Goal: Task Accomplishment & Management: Use online tool/utility

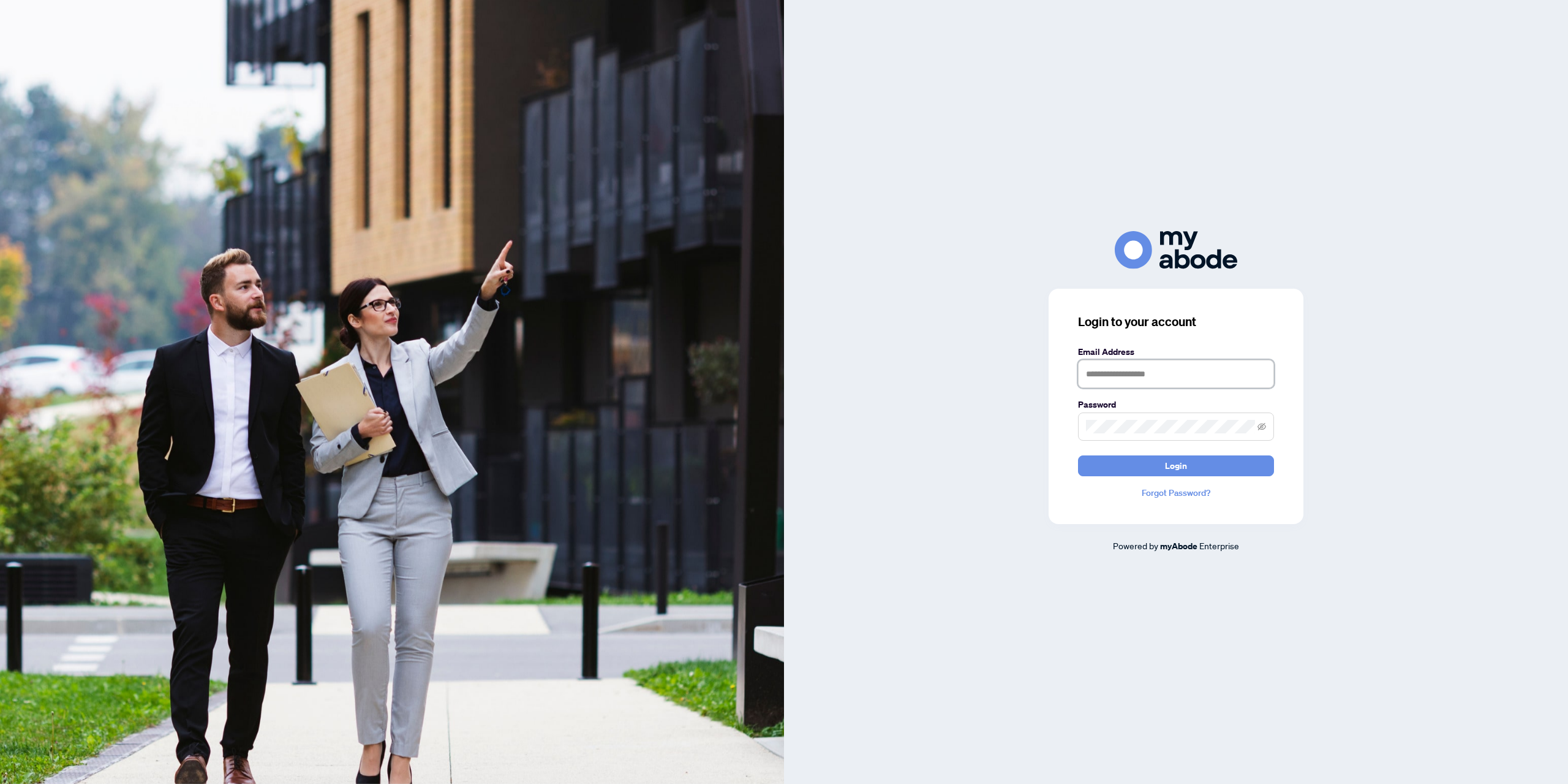
click at [1131, 372] on input "text" at bounding box center [1176, 374] width 196 height 28
type input "**********"
click at [1143, 418] on span at bounding box center [1176, 426] width 196 height 28
click at [1259, 425] on icon "eye-invisible" at bounding box center [1261, 426] width 9 height 9
click at [1078, 455] on button "Login" at bounding box center [1176, 466] width 196 height 21
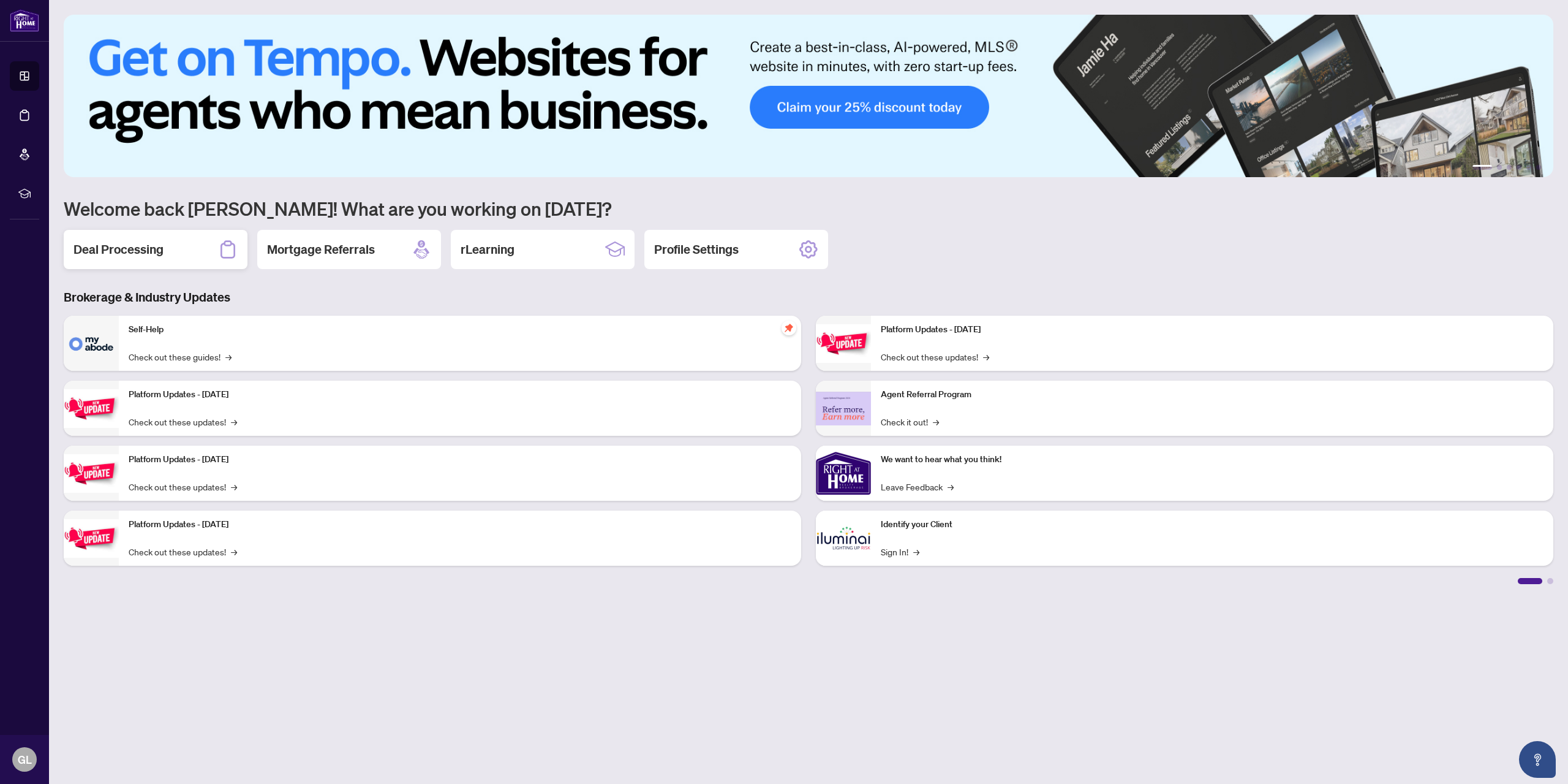
click at [147, 249] on h2 "Deal Processing" at bounding box center [119, 250] width 90 height 17
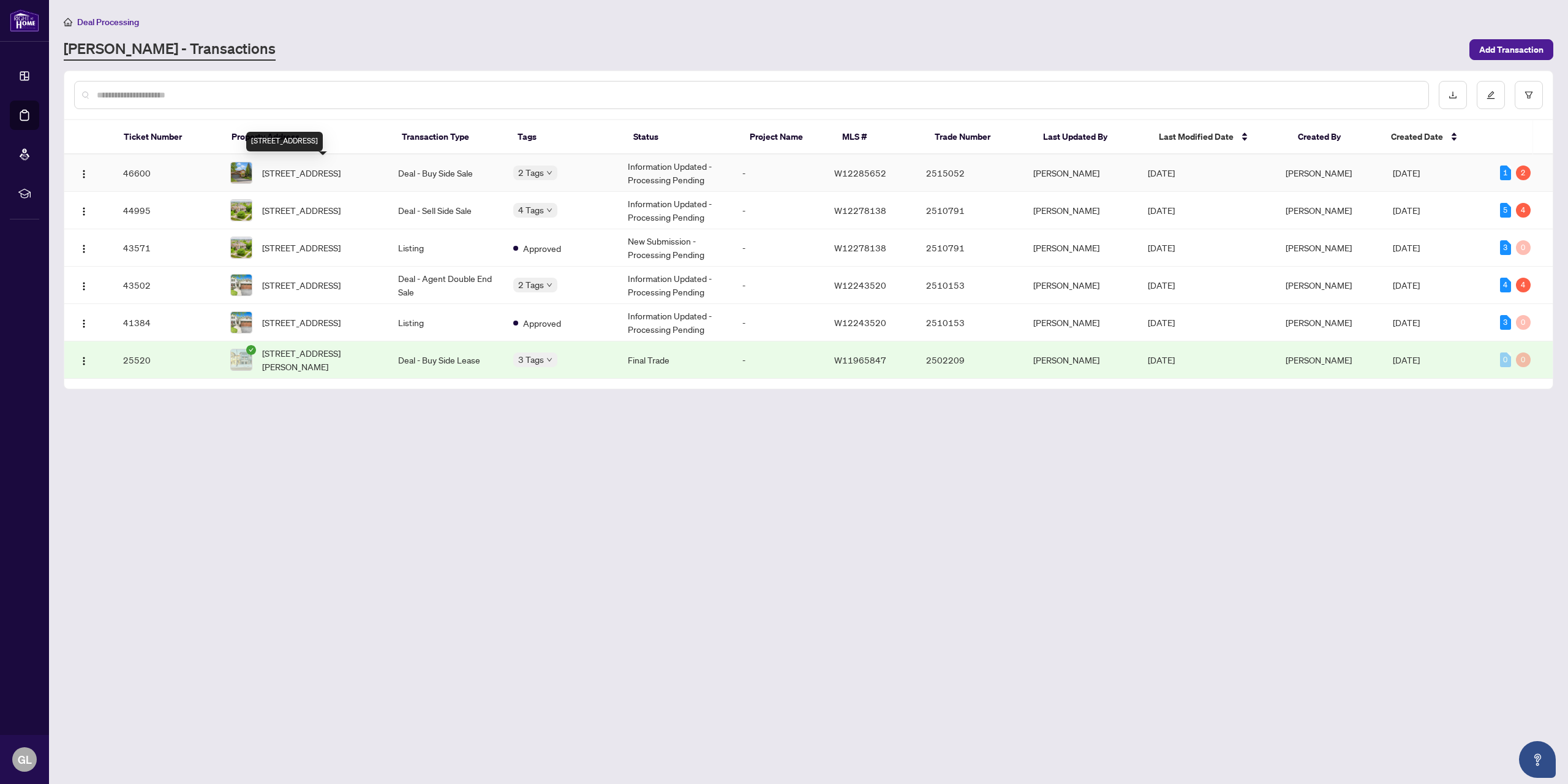
click at [328, 170] on span "[STREET_ADDRESS]" at bounding box center [301, 173] width 78 height 13
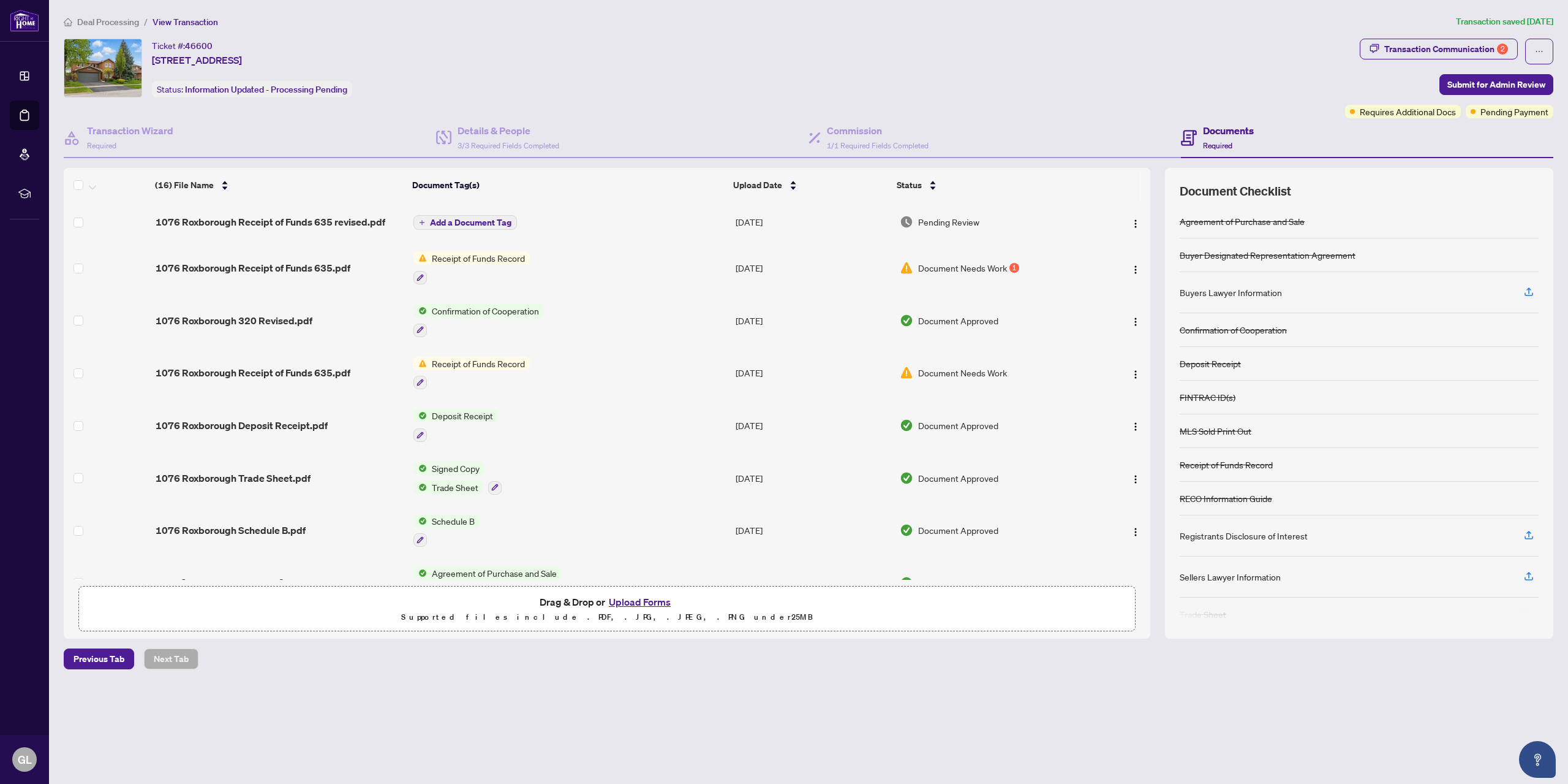
click at [643, 605] on button "Upload Forms" at bounding box center [639, 602] width 69 height 16
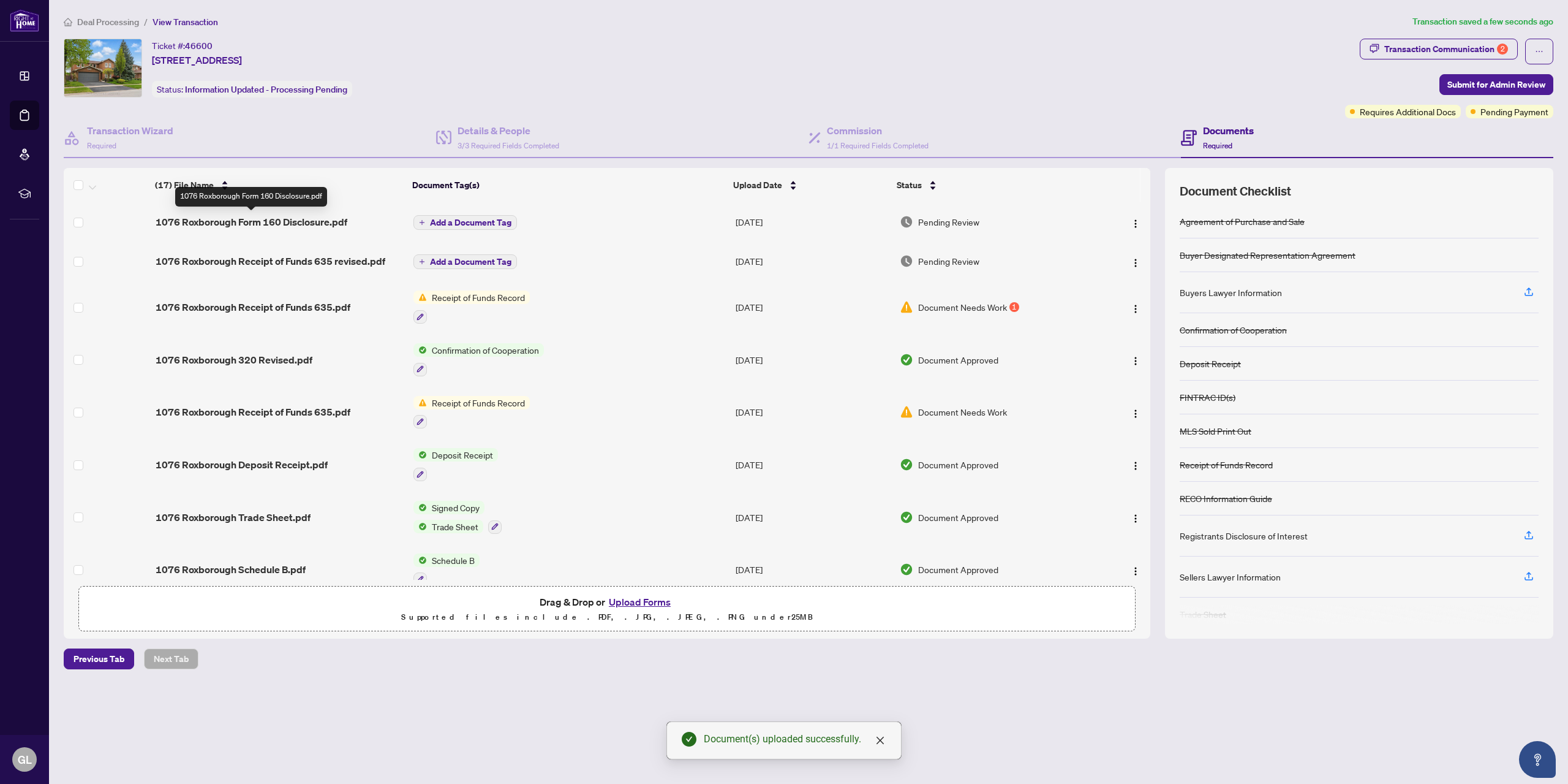
click at [327, 223] on span "1076 Roxborough Form 160 Disclosure.pdf" at bounding box center [251, 222] width 192 height 14
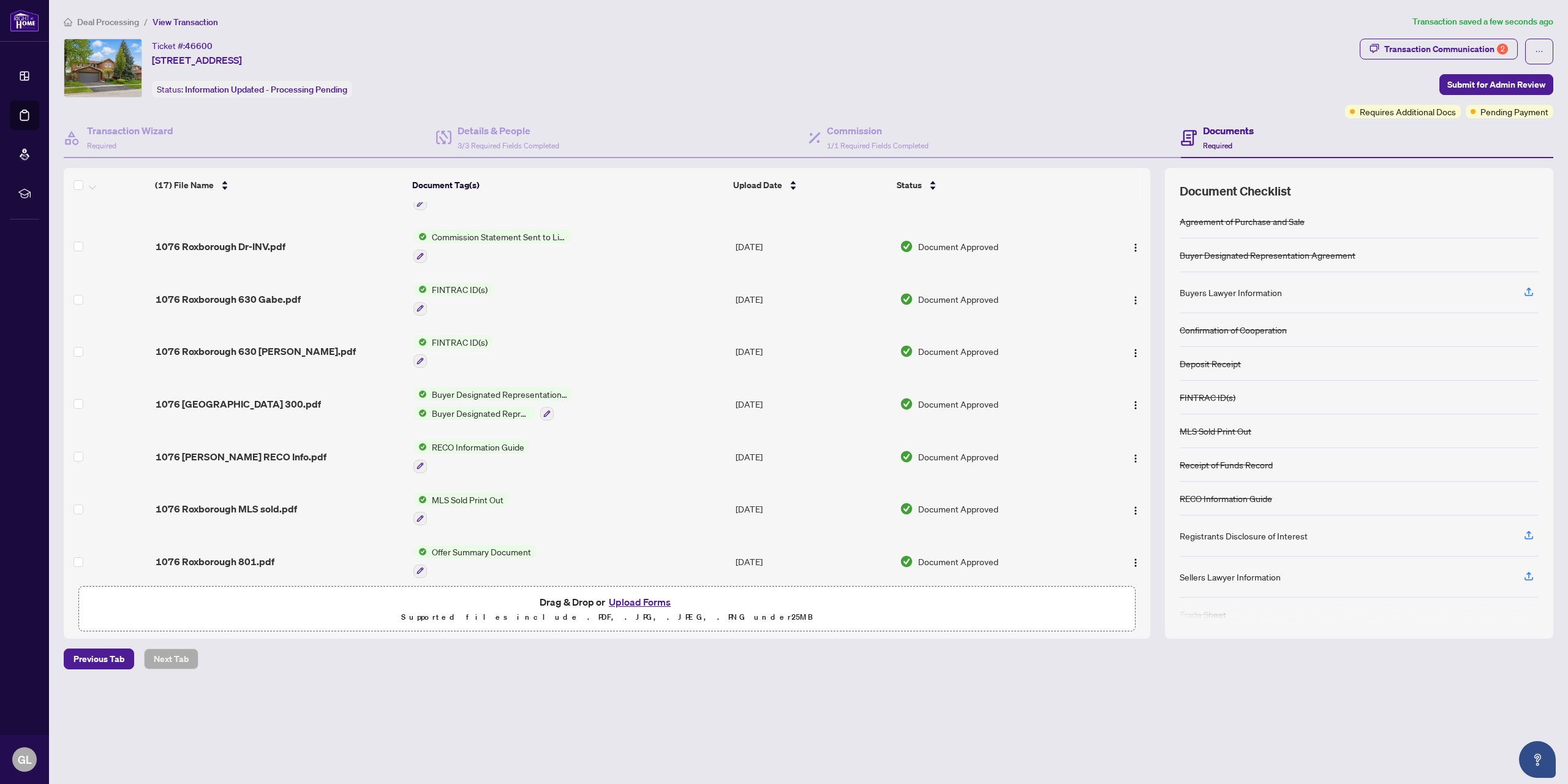
scroll to position [489, 0]
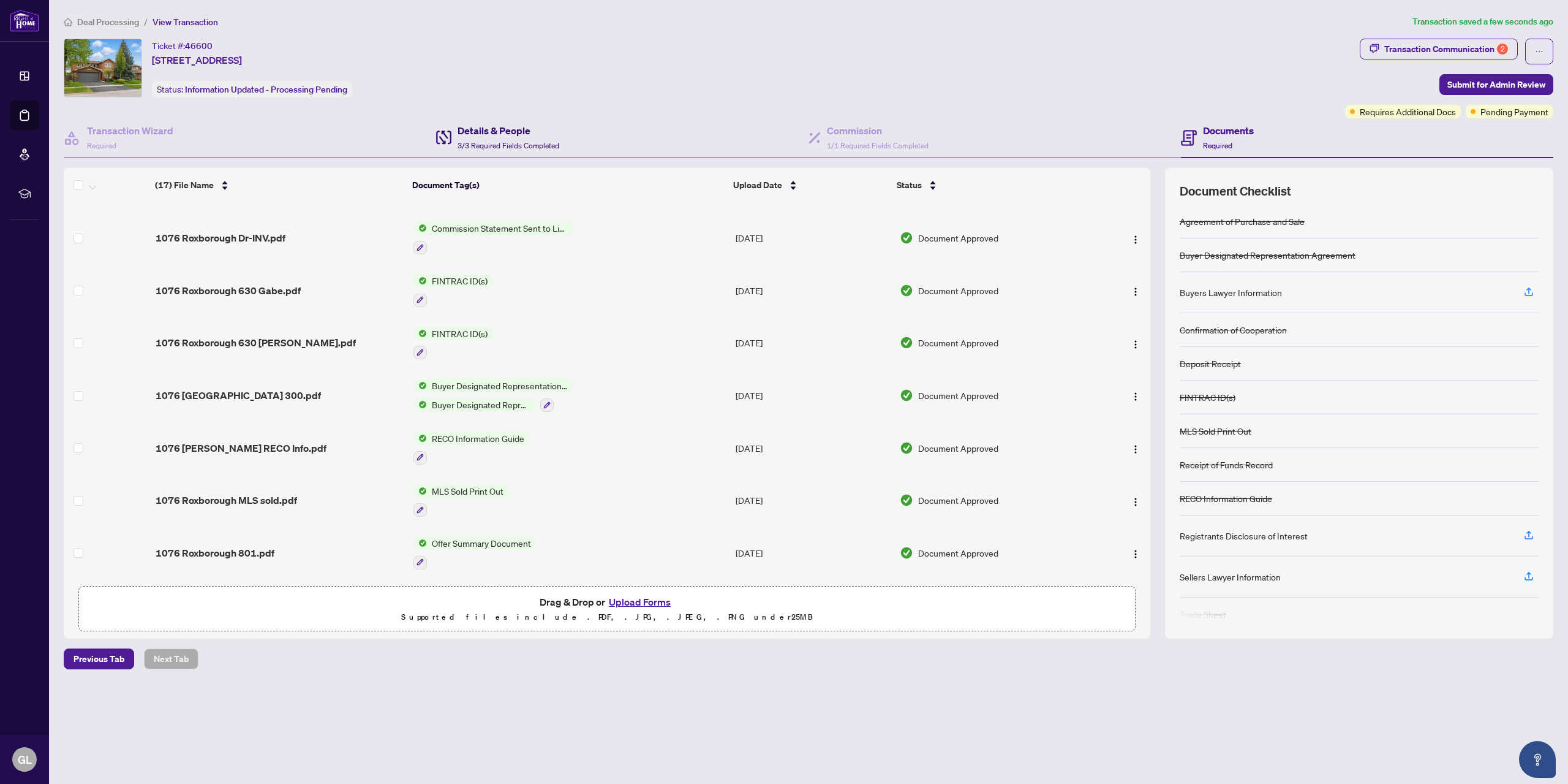
click at [464, 130] on h4 "Details & People" at bounding box center [508, 130] width 101 height 14
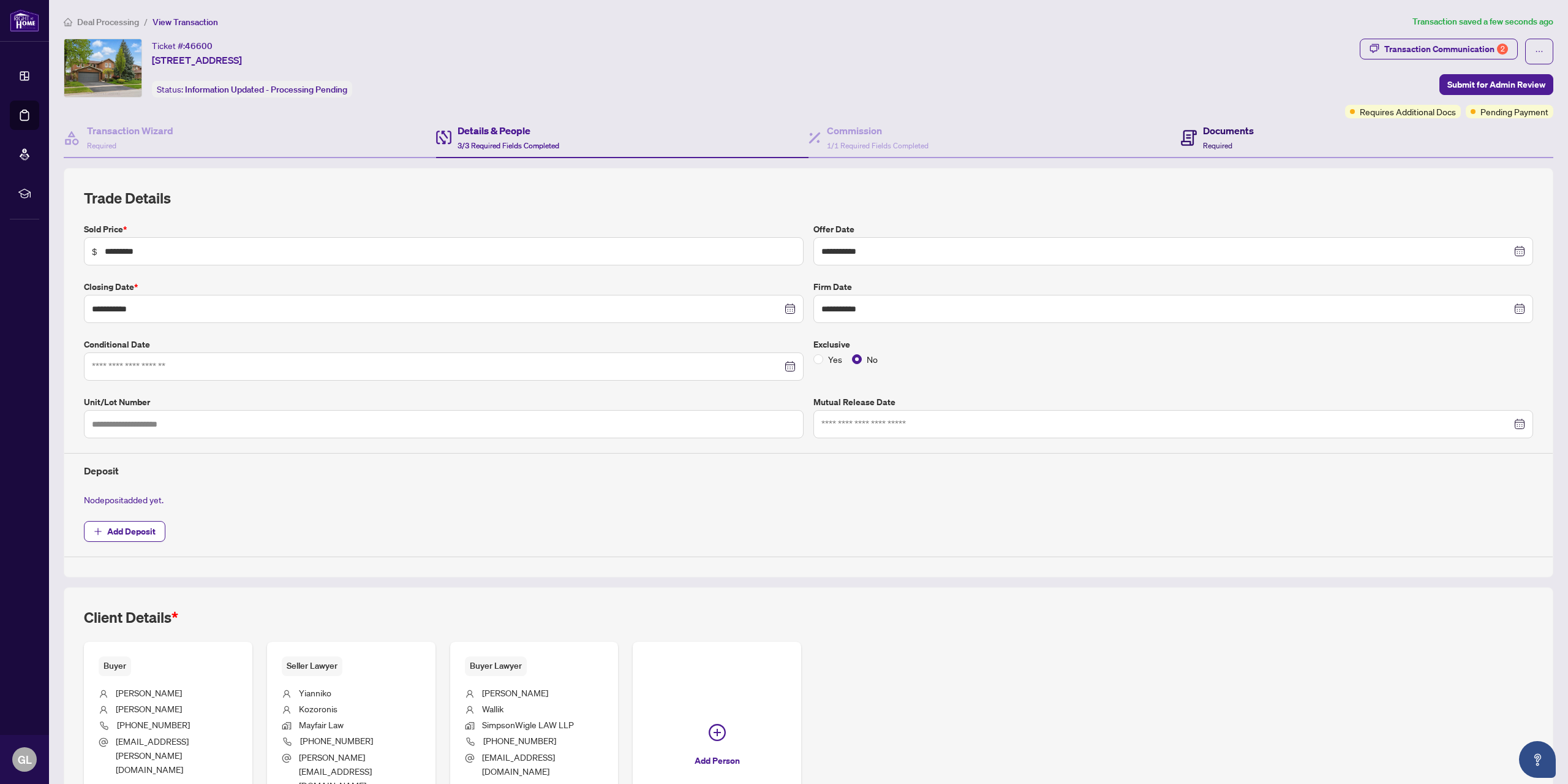
click at [1203, 141] on span "Required" at bounding box center [1218, 146] width 30 height 9
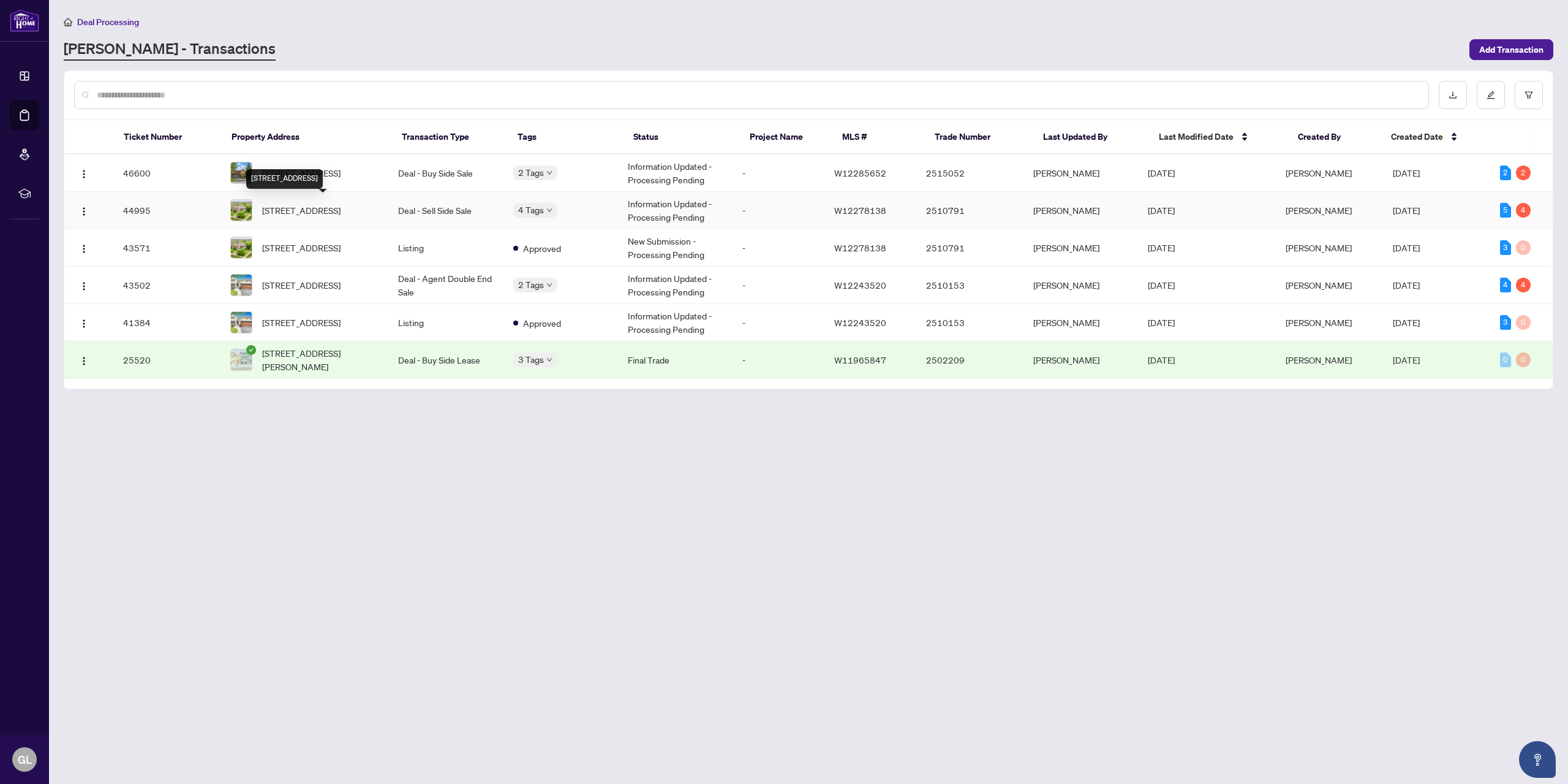
click at [340, 208] on span "[STREET_ADDRESS]" at bounding box center [301, 210] width 78 height 13
click at [503, 289] on td "Deal - Agent Double End Sale" at bounding box center [446, 285] width 115 height 38
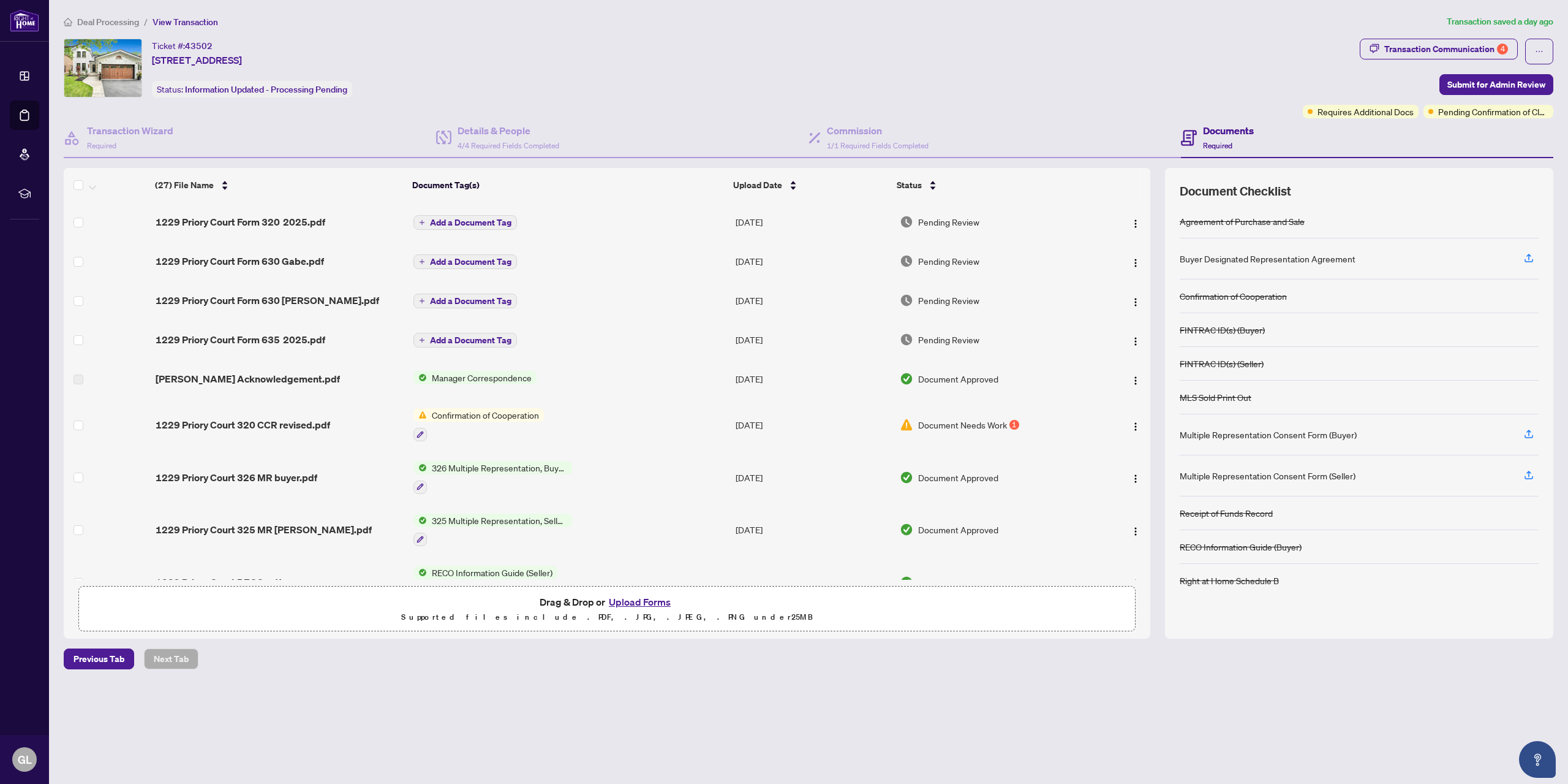
drag, startPoint x: 1151, startPoint y: 250, endPoint x: 1149, endPoint y: 267, distance: 17.1
click at [1149, 267] on div "(27) File Name Document Tag(s) Upload Date Status (27) File Name Document Tag(s…" at bounding box center [809, 403] width 1490 height 470
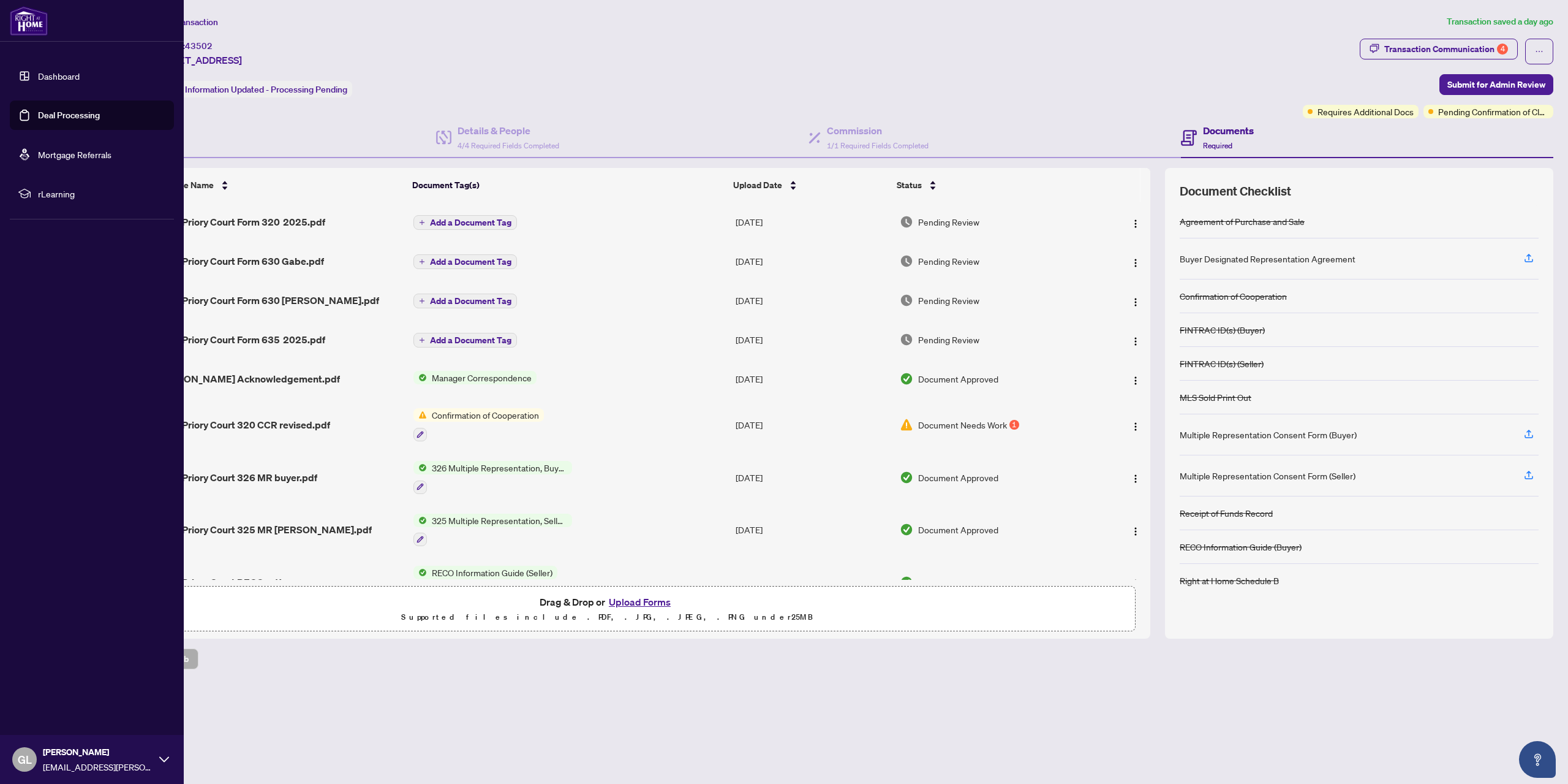
click at [39, 70] on link "Dashboard" at bounding box center [59, 76] width 41 height 11
